Goal: Transaction & Acquisition: Purchase product/service

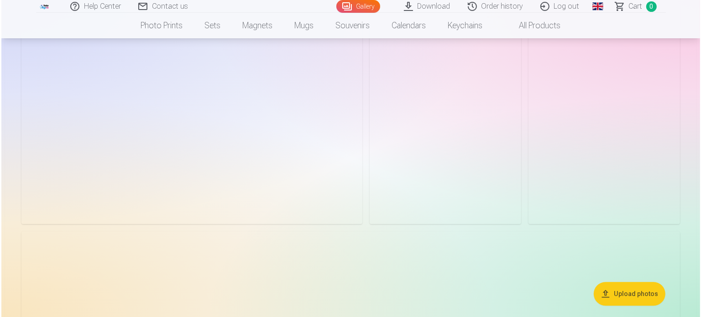
scroll to position [2693, 0]
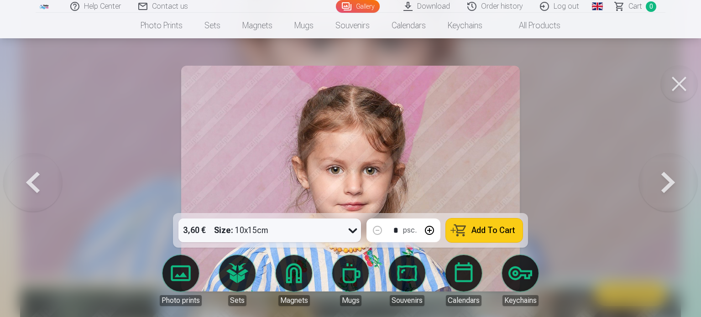
click at [684, 86] on button at bounding box center [679, 84] width 37 height 37
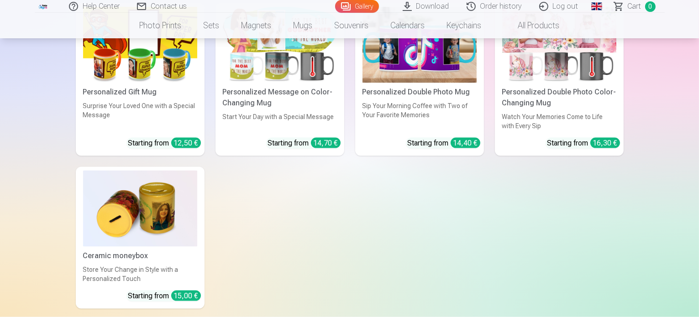
scroll to position [8389, 0]
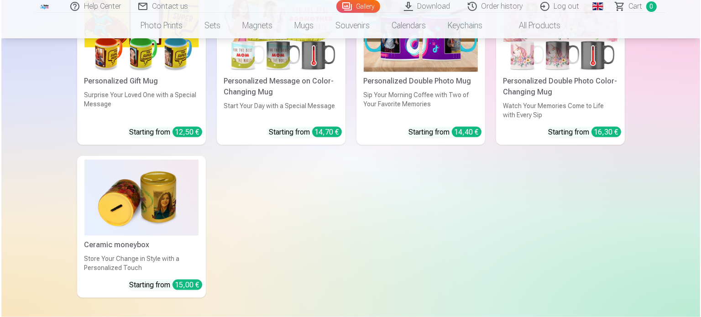
scroll to position [8324, 0]
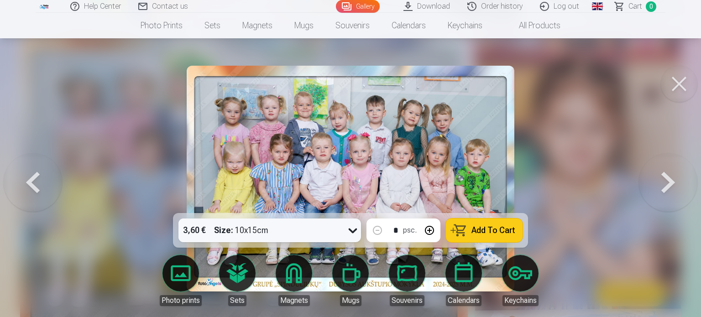
click at [354, 230] on icon at bounding box center [352, 230] width 15 height 15
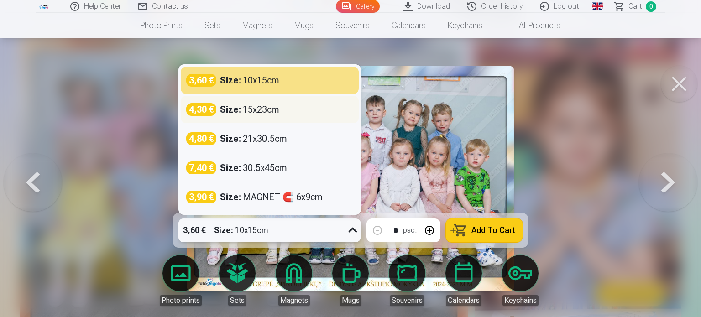
click at [285, 109] on div "4,30 € Size : 15x23cm" at bounding box center [269, 109] width 167 height 13
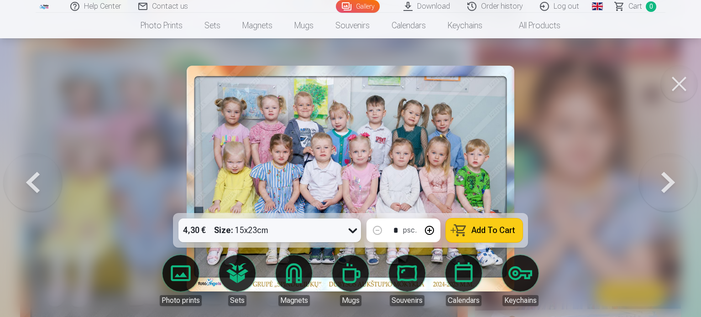
click at [599, 6] on link "Global" at bounding box center [597, 6] width 18 height 13
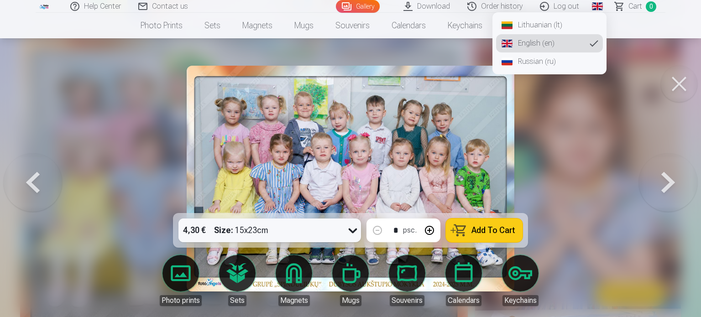
click at [631, 110] on div at bounding box center [350, 158] width 701 height 317
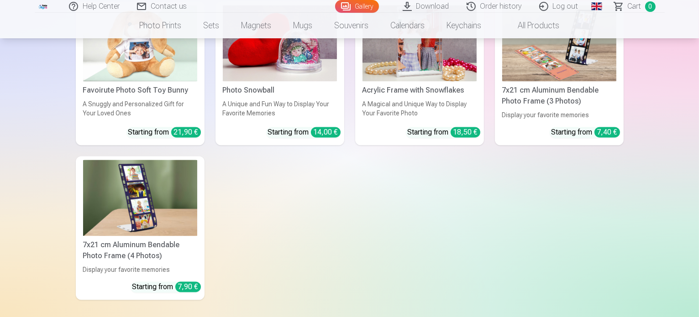
scroll to position [8937, 0]
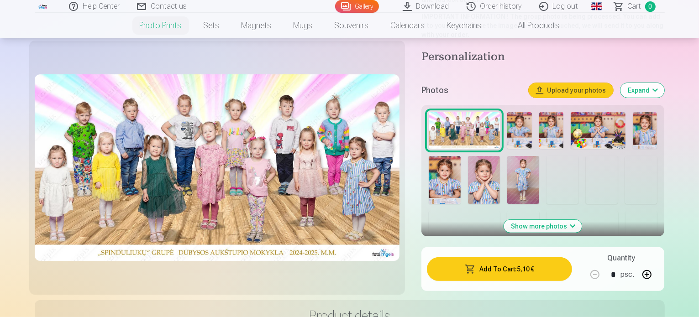
scroll to position [228, 0]
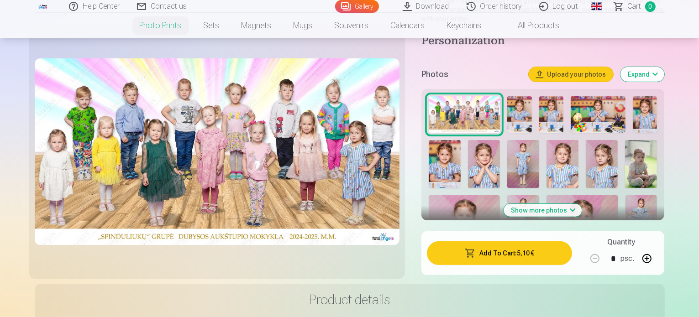
click at [561, 204] on button "Show more photos" at bounding box center [543, 210] width 78 height 13
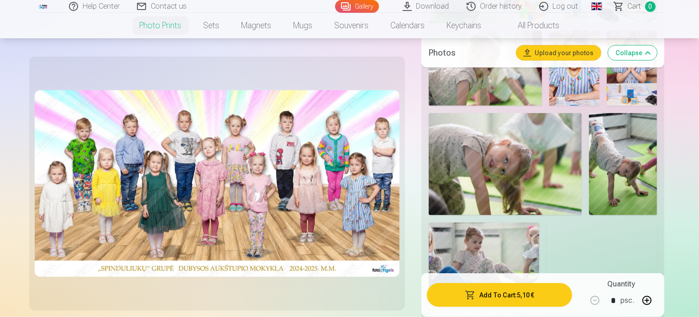
scroll to position [1187, 0]
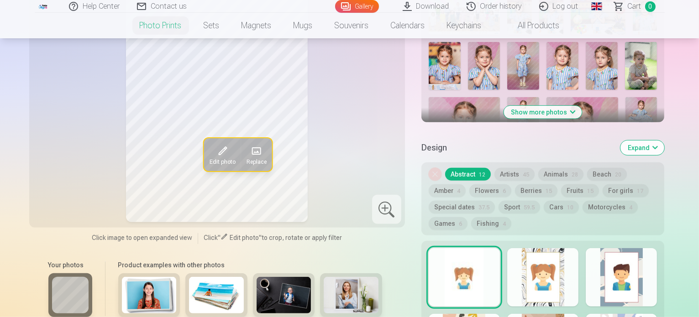
scroll to position [365, 0]
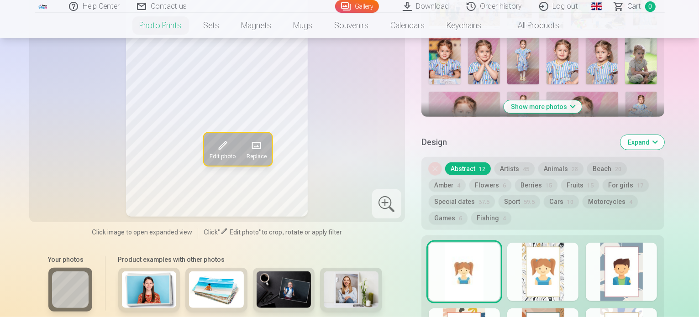
click at [562, 100] on button "Show more photos" at bounding box center [543, 106] width 78 height 13
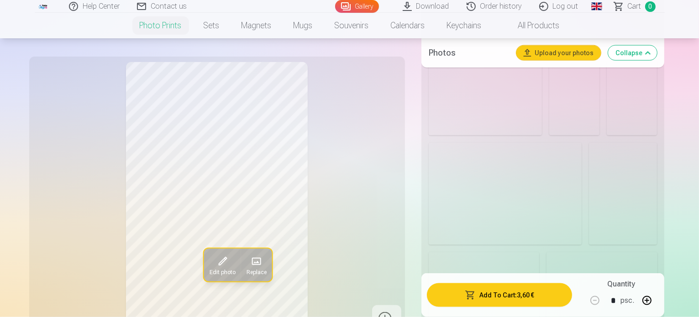
scroll to position [1278, 0]
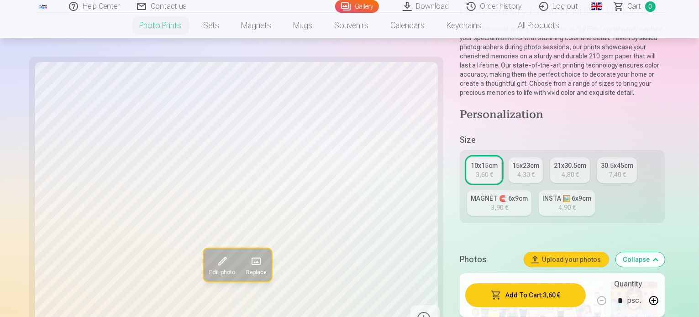
scroll to position [91, 0]
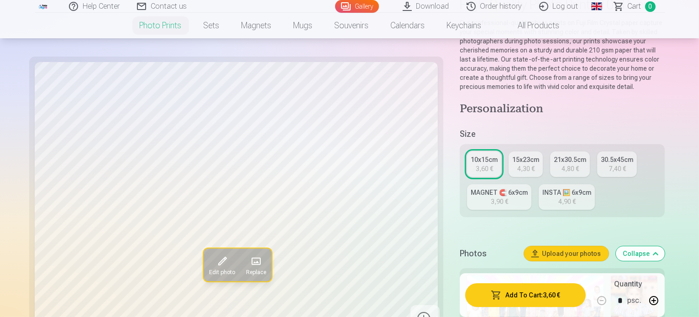
click at [512, 155] on div "15x23cm" at bounding box center [525, 159] width 27 height 9
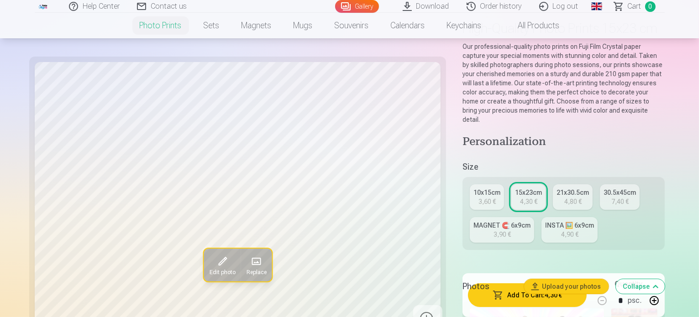
scroll to position [46, 0]
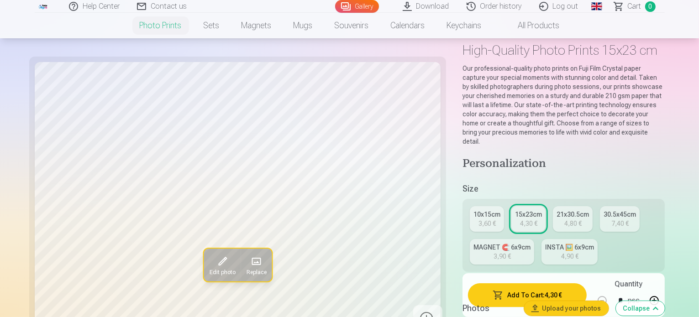
click at [470, 206] on link "10x15cm 3,60 €" at bounding box center [487, 219] width 34 height 26
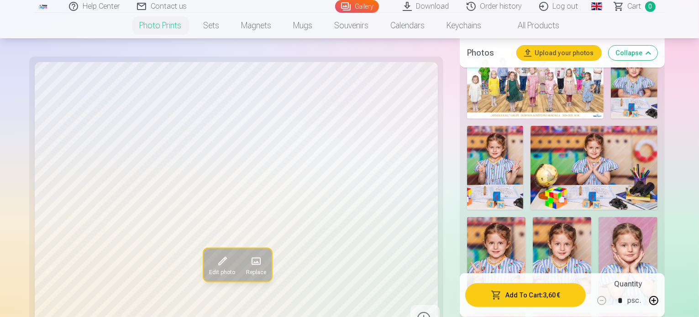
scroll to position [319, 0]
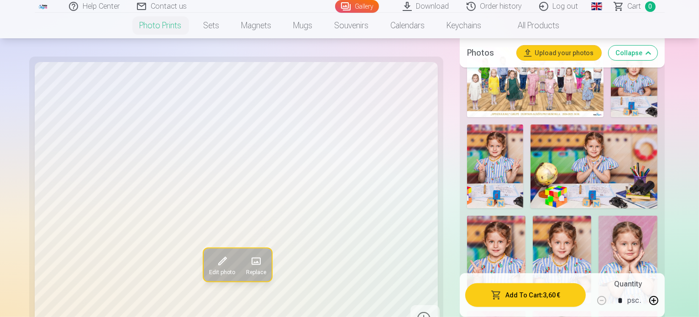
drag, startPoint x: 420, startPoint y: 262, endPoint x: 419, endPoint y: 246, distance: 15.6
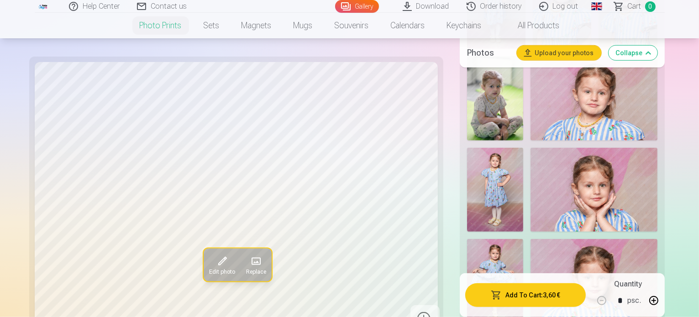
scroll to position [685, 0]
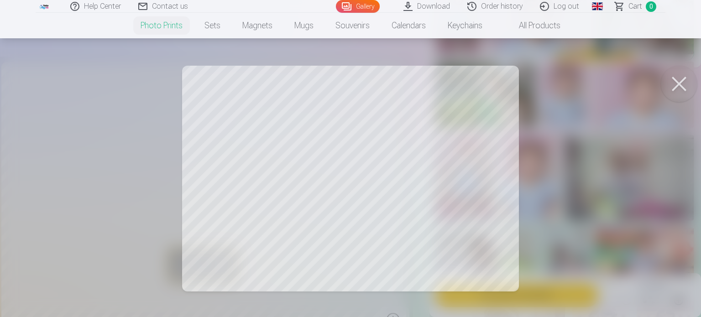
click at [680, 80] on button at bounding box center [679, 84] width 37 height 37
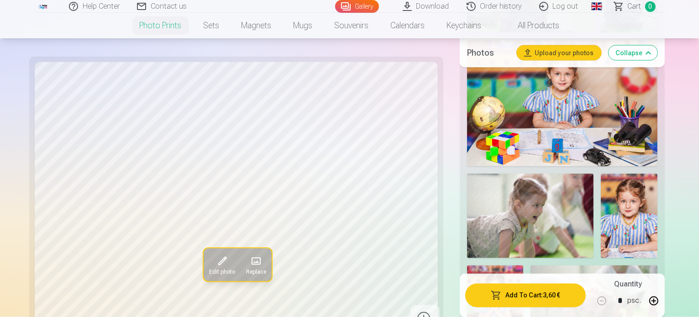
scroll to position [1415, 0]
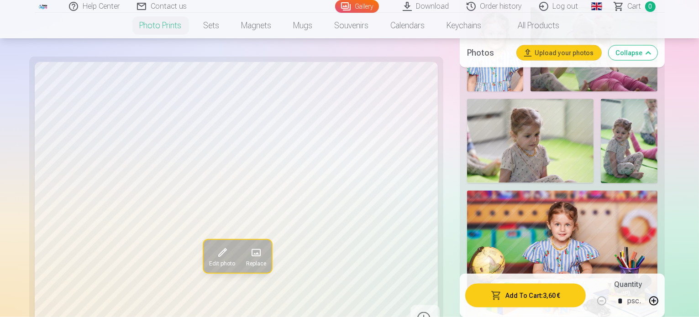
scroll to position [1324, 0]
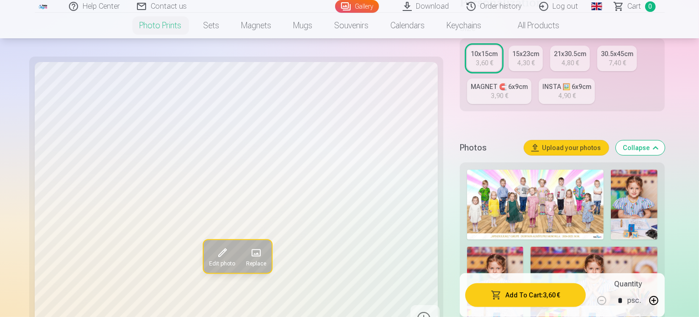
scroll to position [228, 0]
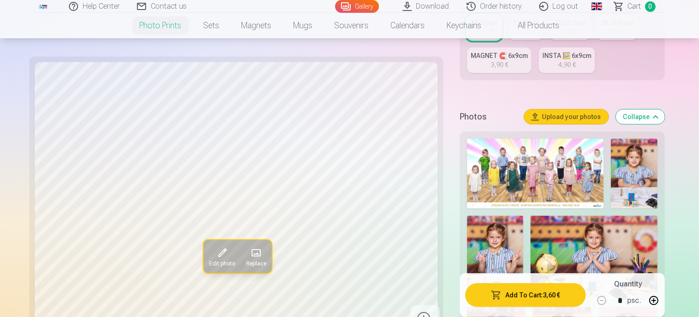
click at [487, 151] on img at bounding box center [535, 174] width 136 height 70
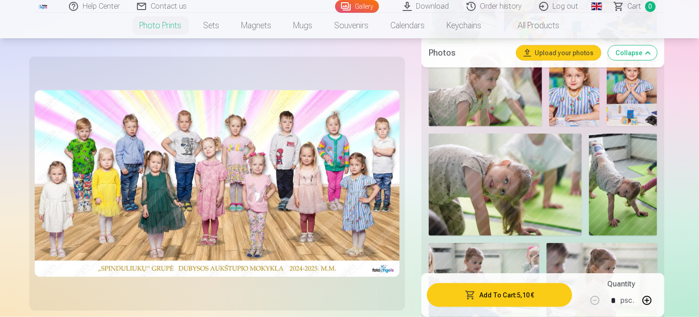
scroll to position [1141, 0]
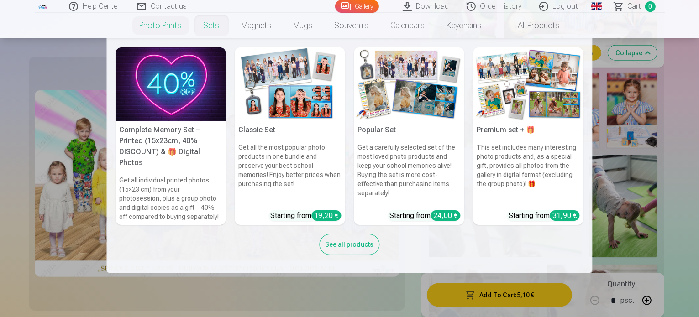
click at [217, 25] on link "Sets" at bounding box center [212, 26] width 38 height 26
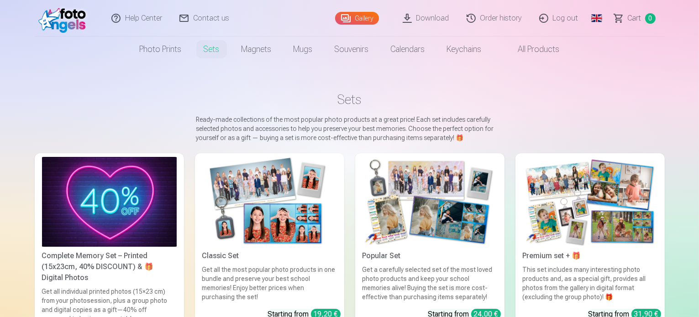
click at [99, 213] on img at bounding box center [109, 202] width 135 height 90
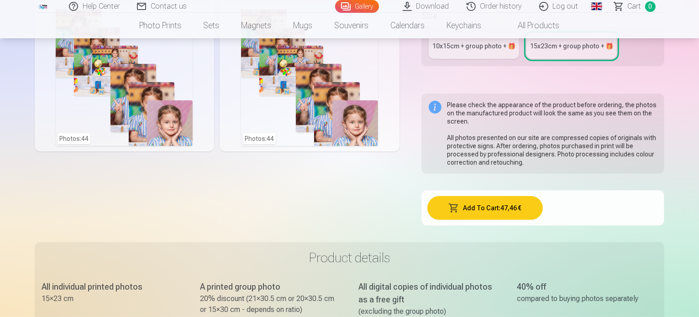
scroll to position [137, 0]
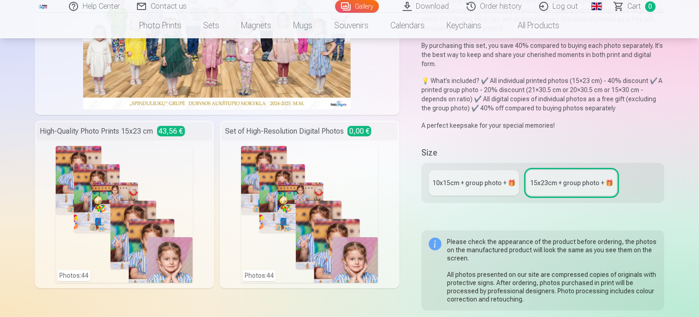
click at [472, 178] on div "10x15сm + group photo + 🎁" at bounding box center [473, 182] width 83 height 9
